Goal: Information Seeking & Learning: Learn about a topic

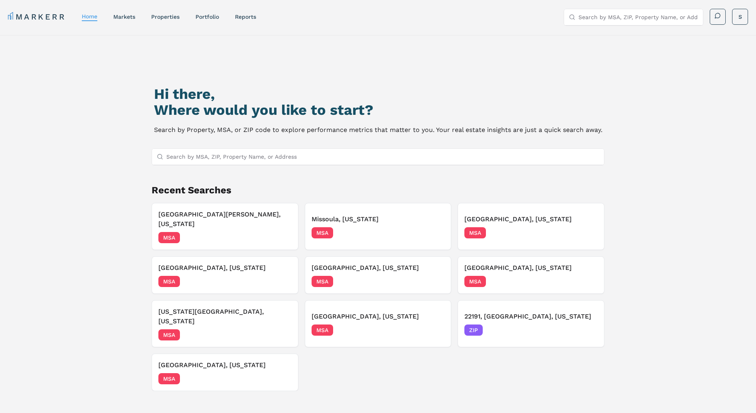
click at [192, 159] on input "Search by MSA, ZIP, Property Name, or Address" at bounding box center [382, 157] width 433 height 16
type input "778584"
click at [122, 18] on link "markets" at bounding box center [124, 17] width 22 height 6
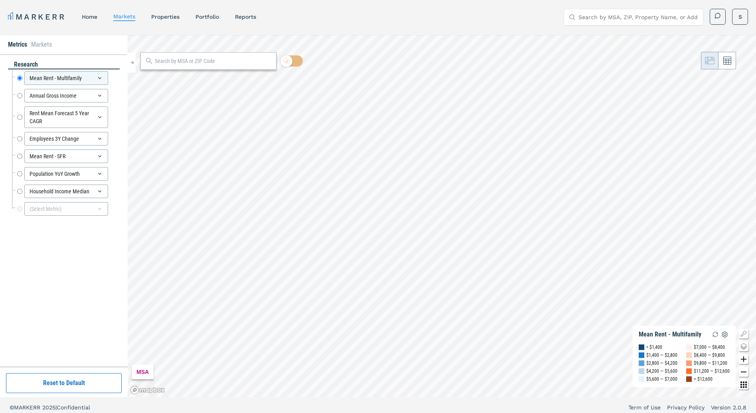
click at [180, 61] on input "text" at bounding box center [213, 61] width 117 height 8
type input "77584"
click at [259, 81] on span "ZIP" at bounding box center [262, 78] width 16 height 7
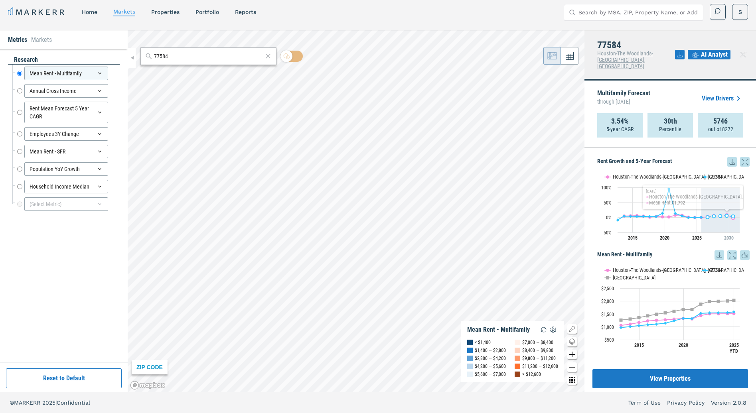
click at [617, 125] on p "5-year CAGR" at bounding box center [619, 129] width 27 height 8
click at [715, 94] on link "View Drivers" at bounding box center [722, 99] width 41 height 10
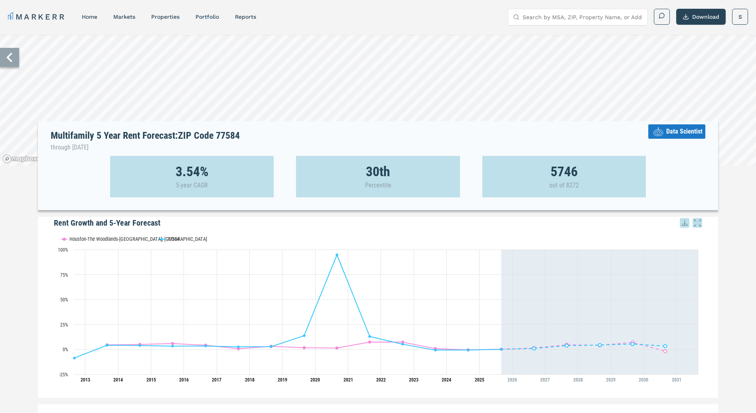
click at [667, 133] on span "Data Scientist" at bounding box center [684, 132] width 36 height 10
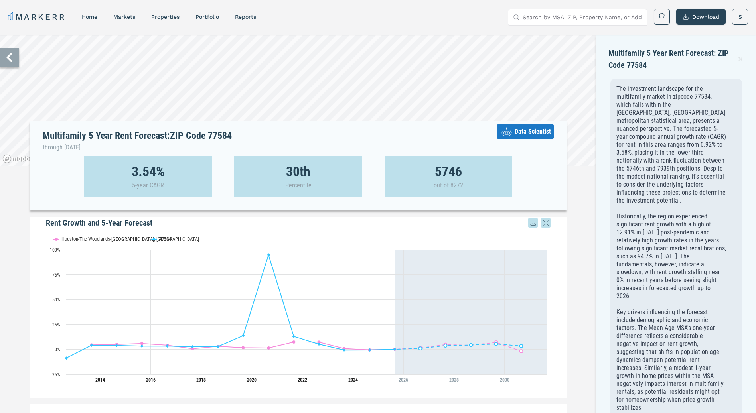
click at [12, 61] on icon at bounding box center [9, 58] width 6 height 10
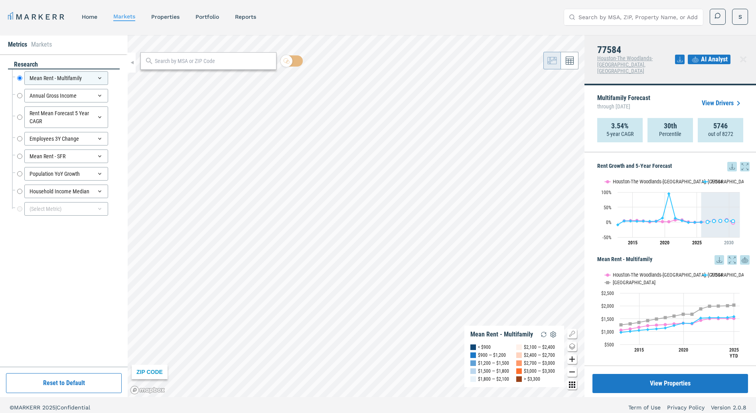
click at [714, 59] on span "AI Analyst" at bounding box center [714, 60] width 27 height 10
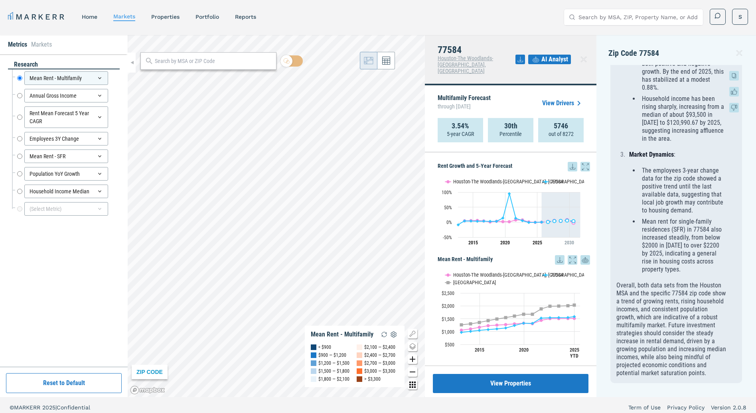
scroll to position [5, 0]
